Goal: Transaction & Acquisition: Obtain resource

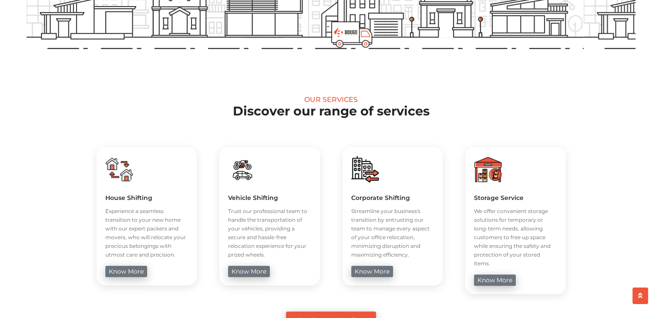
scroll to position [348, 0]
click at [490, 275] on link "know more" at bounding box center [495, 280] width 42 height 11
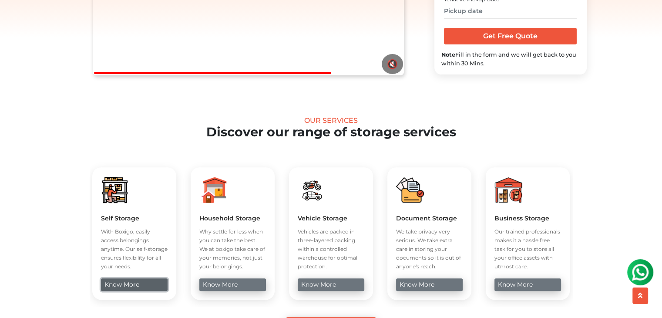
click at [148, 278] on link "know more" at bounding box center [134, 284] width 67 height 13
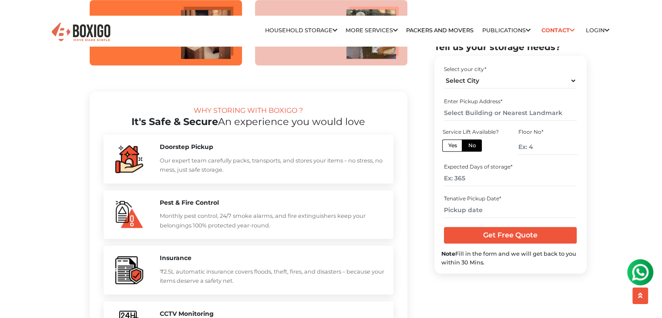
scroll to position [895, 0]
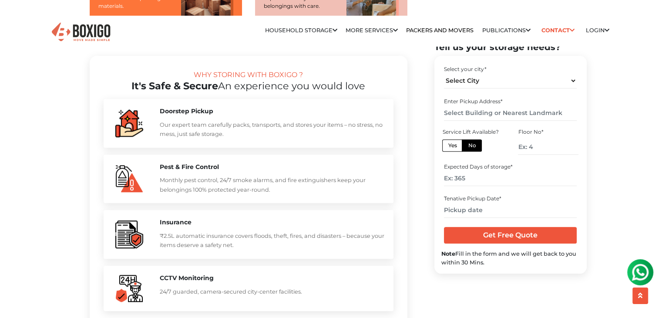
drag, startPoint x: 668, startPoint y: 27, endPoint x: 668, endPoint y: 96, distance: 69.2
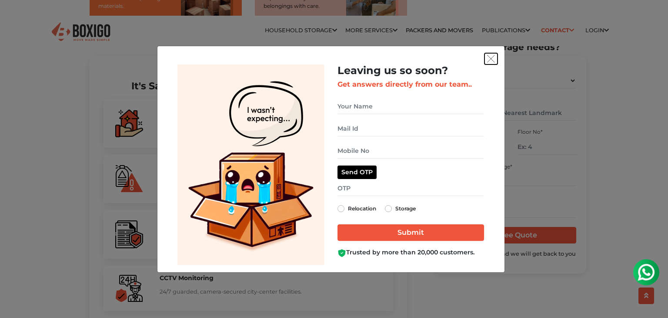
click at [493, 60] on img "get free quote dialog" at bounding box center [491, 59] width 8 height 8
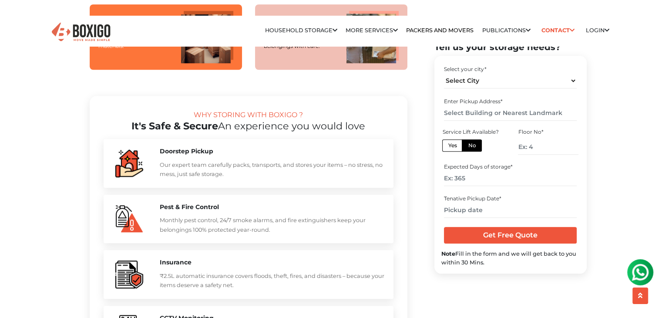
scroll to position [851, 0]
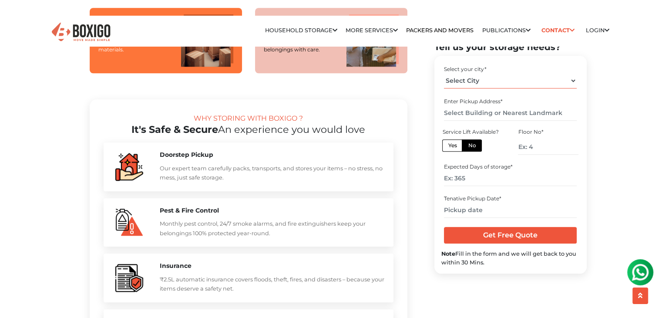
click at [568, 82] on select "Select City [GEOGRAPHIC_DATA] [GEOGRAPHIC_DATA] [GEOGRAPHIC_DATA] [GEOGRAPHIC_D…" at bounding box center [510, 80] width 133 height 15
select select "Indore"
click at [444, 73] on select "Select City [GEOGRAPHIC_DATA] [GEOGRAPHIC_DATA] [GEOGRAPHIC_DATA] [GEOGRAPHIC_D…" at bounding box center [510, 80] width 133 height 15
click at [566, 81] on select "Select City [GEOGRAPHIC_DATA] [GEOGRAPHIC_DATA] [GEOGRAPHIC_DATA] [GEOGRAPHIC_D…" at bounding box center [510, 80] width 133 height 15
